Goal: Information Seeking & Learning: Understand process/instructions

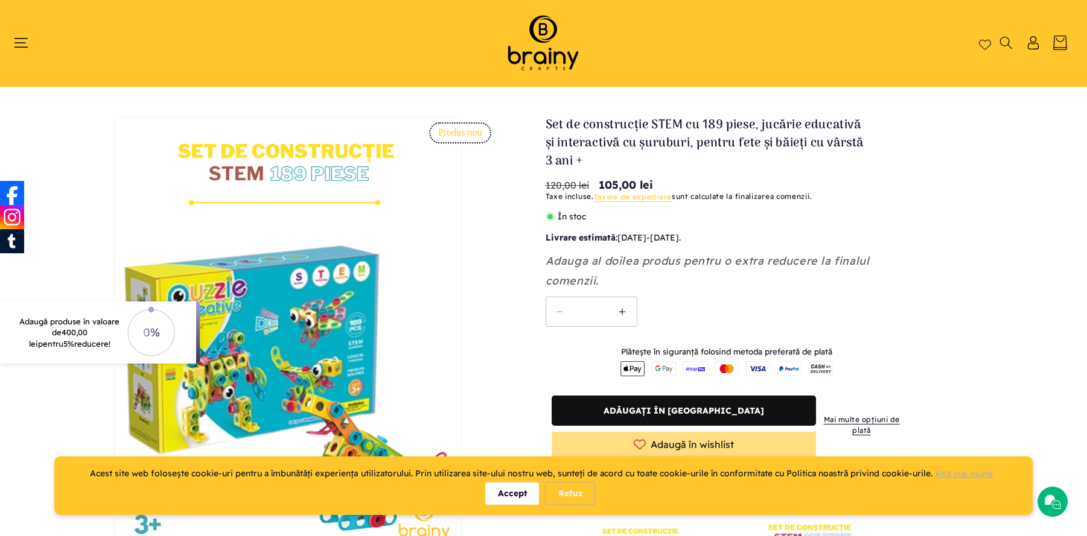
click at [14, 34] on header "Home Shop Kituri de construcție Roboți S.T.E.M. Accesorii S.T.E.M. Puzzle Cum c…" at bounding box center [543, 43] width 1087 height 86
click at [17, 40] on icon "Meniu" at bounding box center [21, 43] width 14 height 14
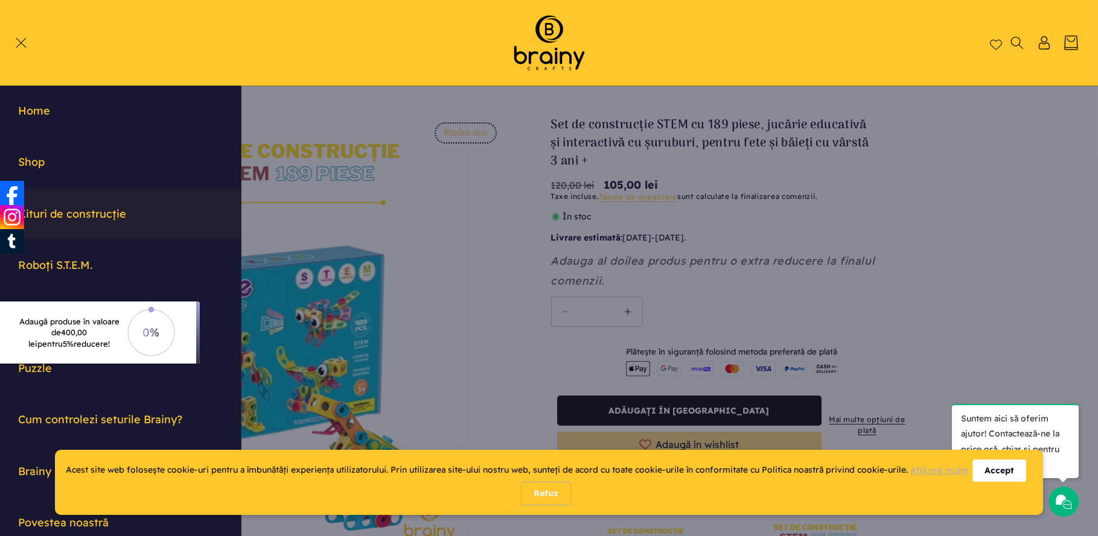
click at [74, 209] on link "Kituri de construcție" at bounding box center [120, 214] width 241 height 50
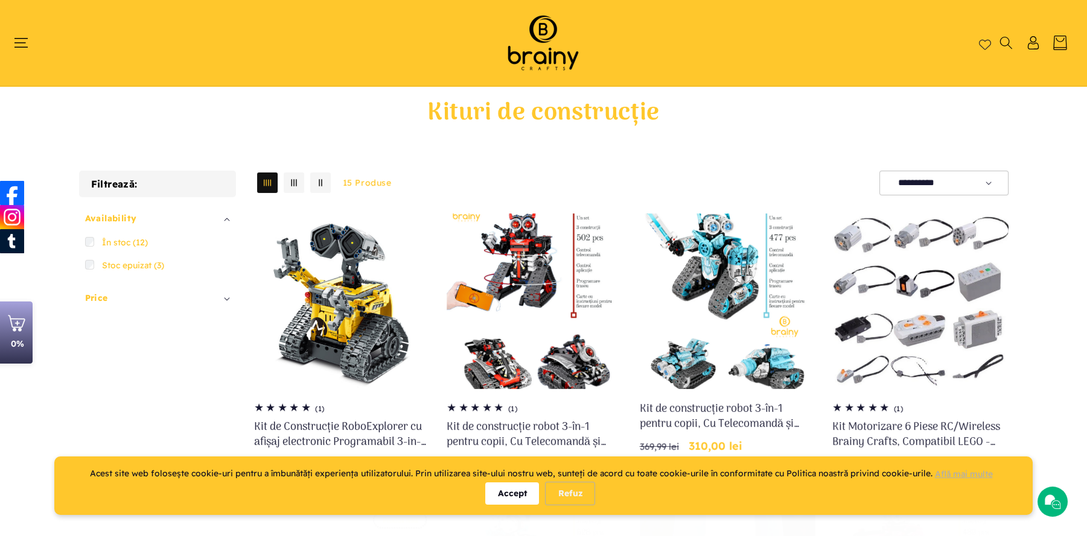
click at [508, 493] on div "Accept" at bounding box center [512, 494] width 54 height 22
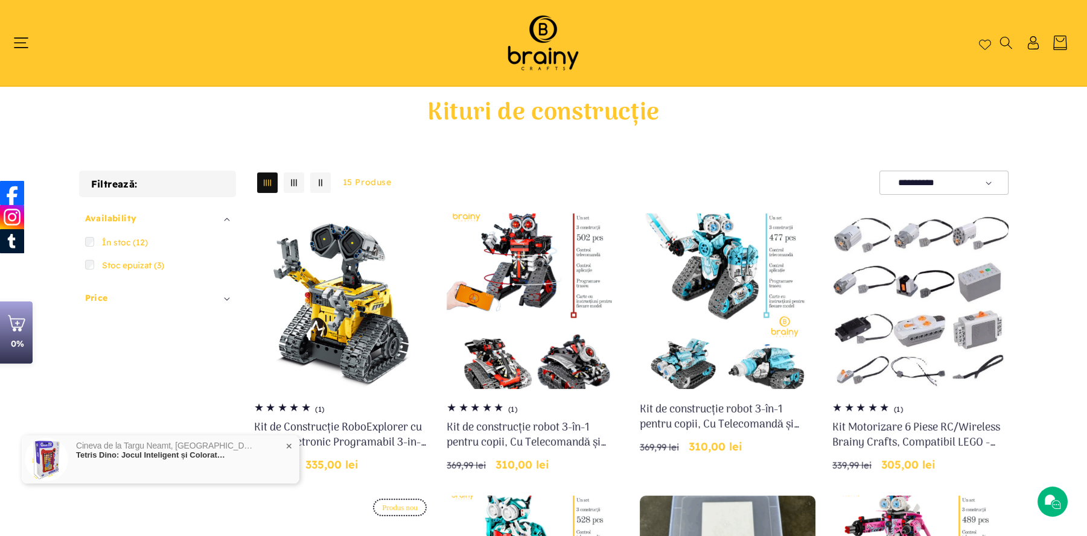
click at [22, 38] on icon "Meniu" at bounding box center [21, 43] width 14 height 10
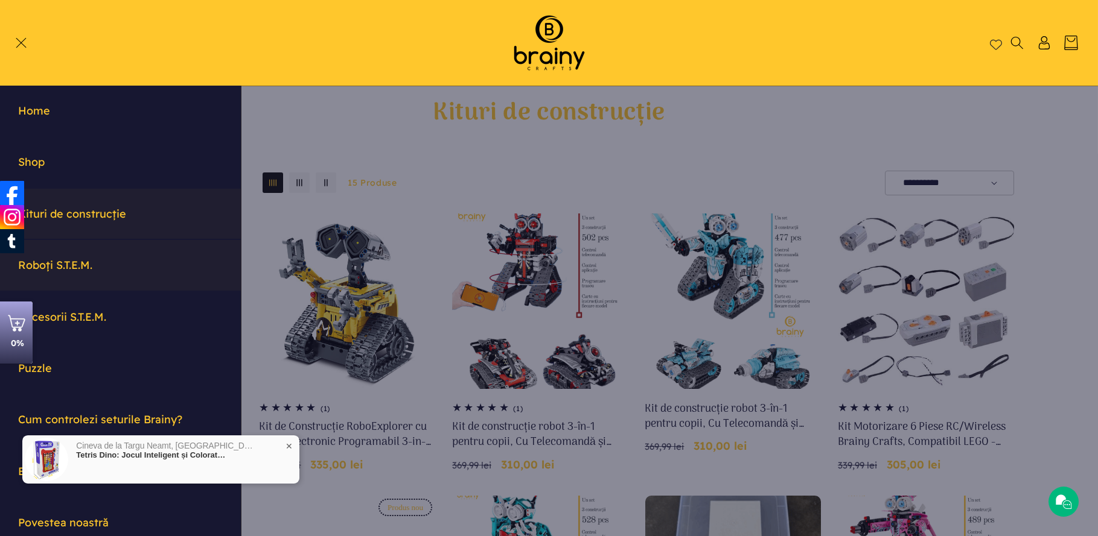
click at [78, 260] on link "Roboți S.T.E.M." at bounding box center [120, 265] width 241 height 50
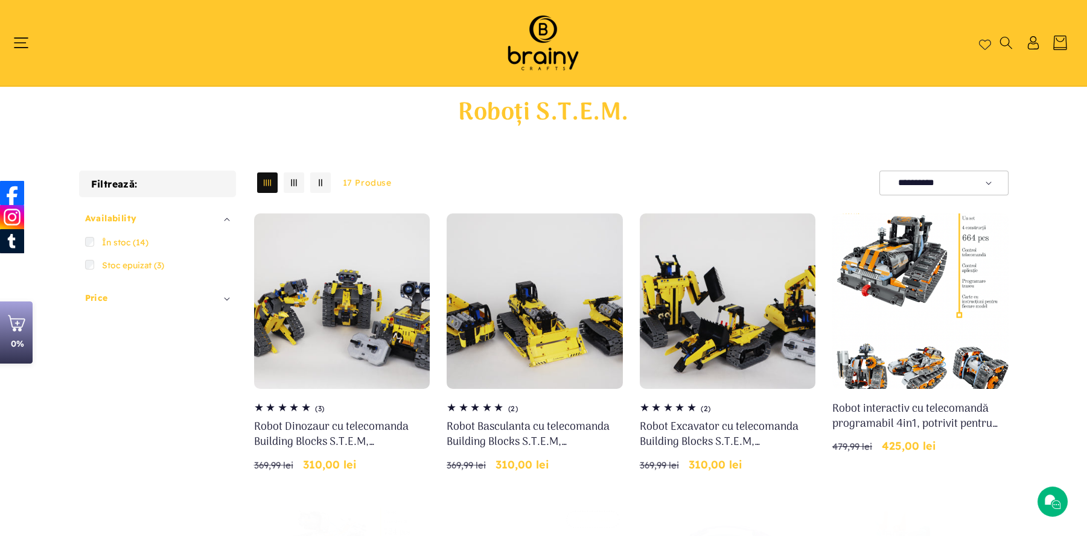
click at [18, 39] on icon "Meniu" at bounding box center [21, 43] width 14 height 14
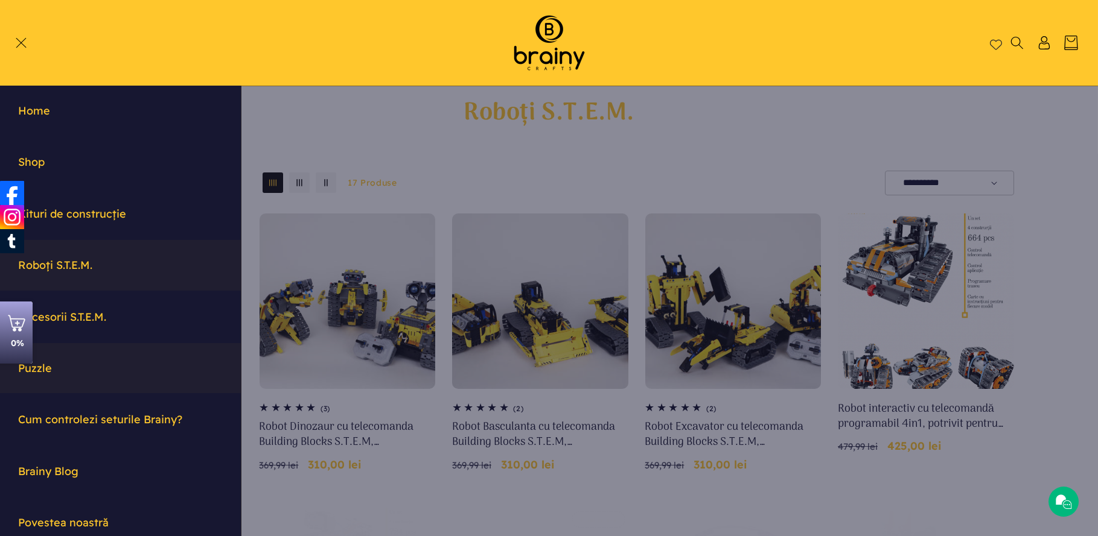
scroll to position [72, 0]
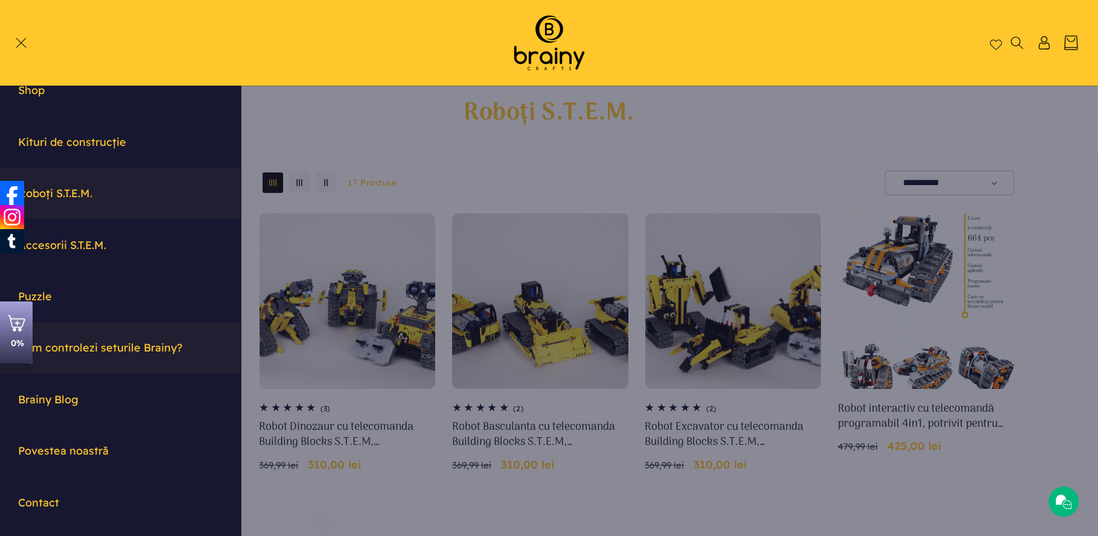
click at [122, 351] on link "Cum controlezi seturile Brainy?" at bounding box center [120, 348] width 241 height 50
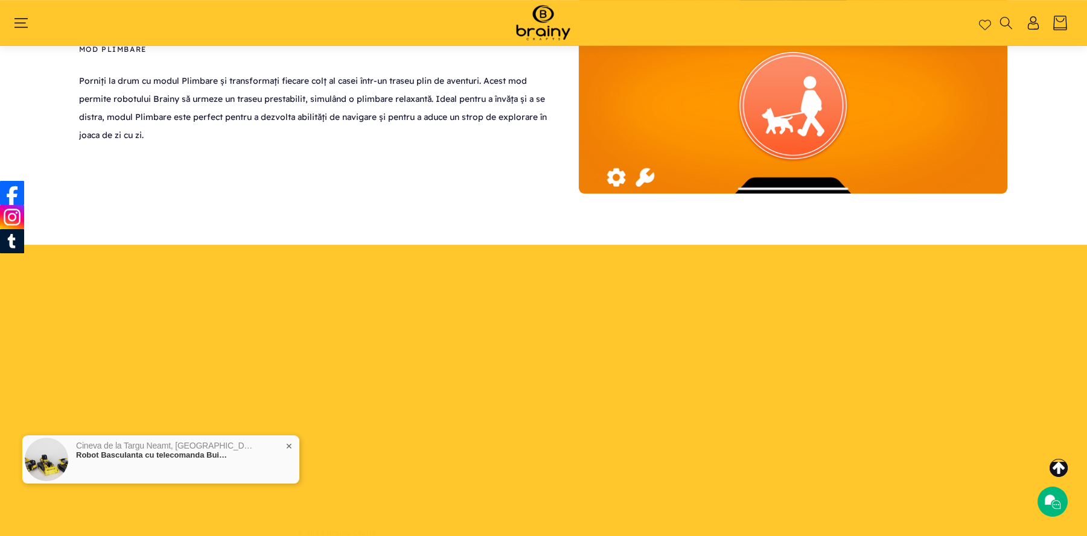
scroll to position [2203, 0]
